Goal: Transaction & Acquisition: Obtain resource

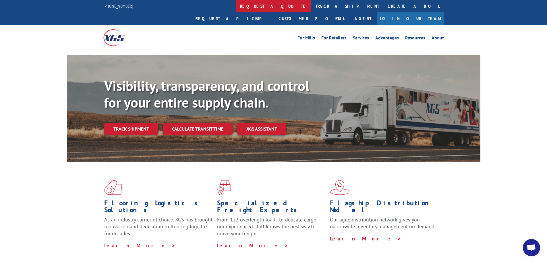
click at [236, 8] on link "request a quote" at bounding box center [274, 6] width 76 height 12
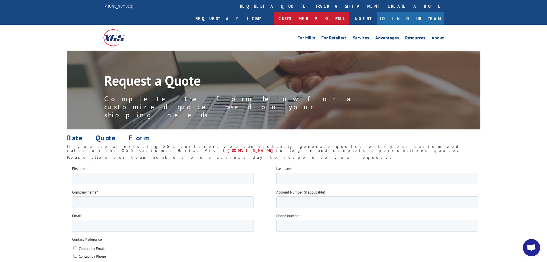
click at [349, 12] on link "Customer Portal" at bounding box center [311, 18] width 75 height 12
